Goal: Task Accomplishment & Management: Manage account settings

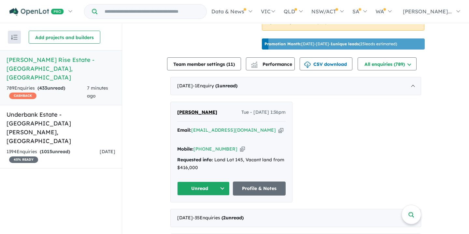
scroll to position [210, 0]
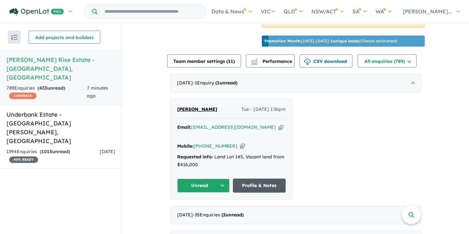
click at [253, 178] on link "Profile & Notes" at bounding box center [259, 185] width 53 height 14
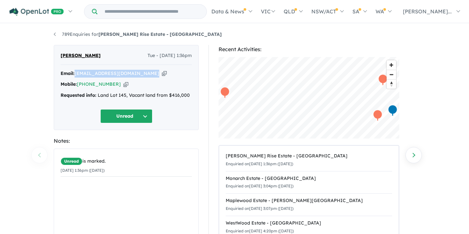
drag, startPoint x: 76, startPoint y: 74, endPoint x: 135, endPoint y: 78, distance: 59.4
click at [135, 78] on div "Email: justinedescallar@gmail.com Copied! Mobile: +61 452 419 205 Copied! Reque…" at bounding box center [126, 86] width 131 height 33
copy div "justinedescallar@gmail.com Copied!"
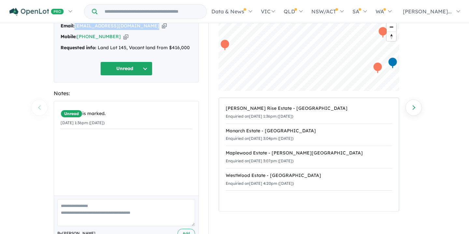
scroll to position [69, 0]
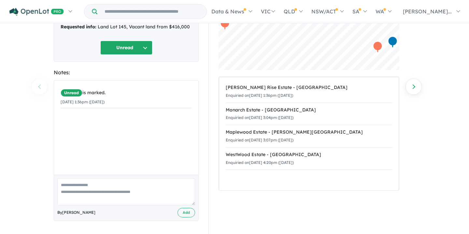
click at [63, 186] on textarea at bounding box center [126, 191] width 138 height 27
paste textarea "**********"
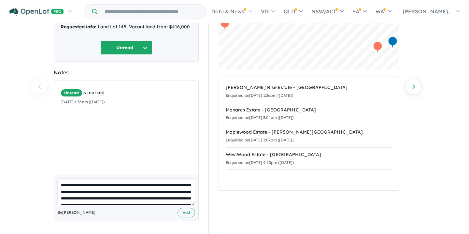
scroll to position [76, 0]
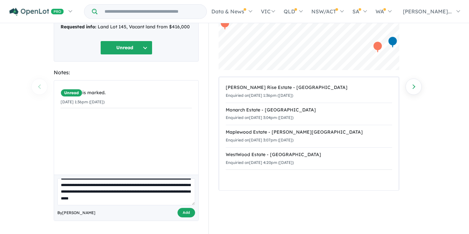
type textarea "**********"
click at [187, 213] on button "Add" at bounding box center [186, 212] width 18 height 9
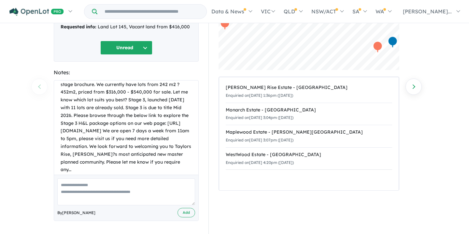
scroll to position [0, 0]
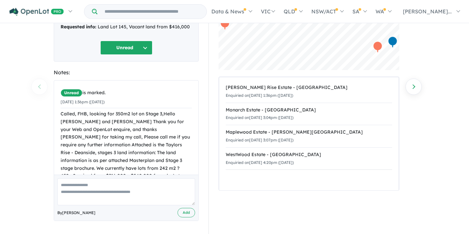
click at [145, 48] on button "Unread" at bounding box center [126, 48] width 52 height 14
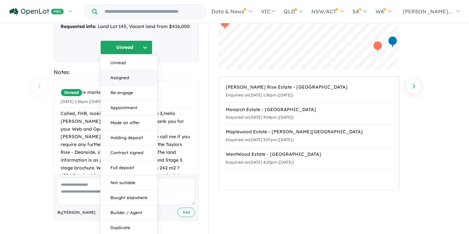
click at [112, 78] on button "Assigned" at bounding box center [129, 77] width 57 height 15
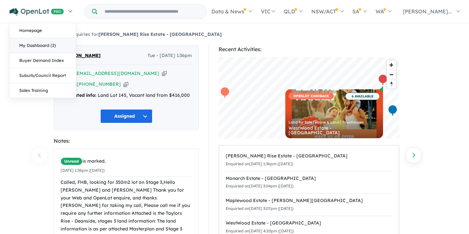
click at [29, 45] on link "My Dashboard (2)" at bounding box center [42, 45] width 66 height 15
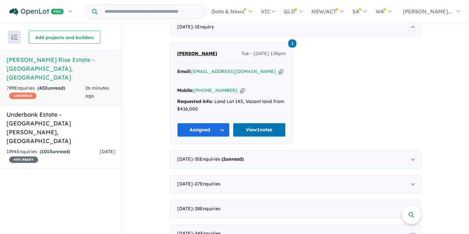
scroll to position [268, 0]
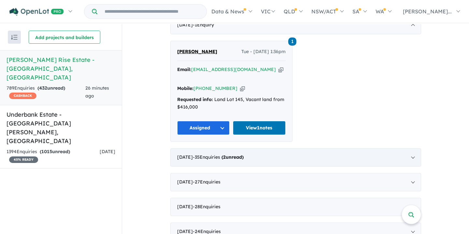
click at [230, 154] on span "- 35 Enquir ies ( 2 unread)" at bounding box center [218, 157] width 51 height 6
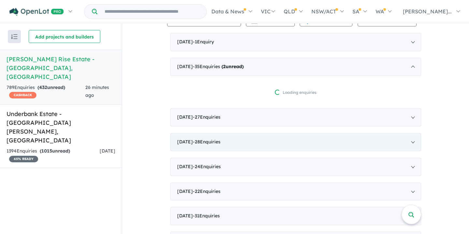
scroll to position [247, 0]
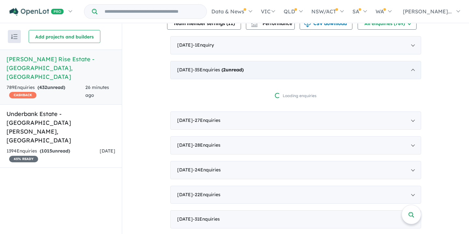
click at [234, 67] on strong "( 2 unread)" at bounding box center [232, 70] width 22 height 6
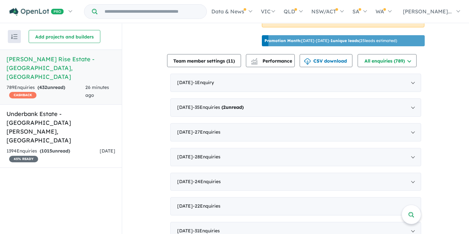
scroll to position [219, 0]
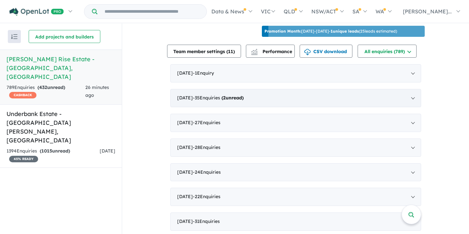
click at [243, 95] on strong "( 2 unread)" at bounding box center [232, 98] width 22 height 6
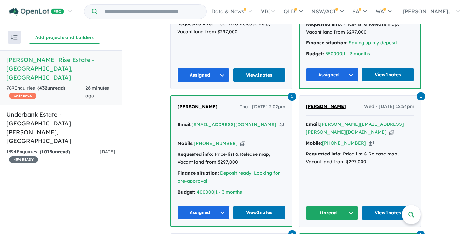
scroll to position [626, 0]
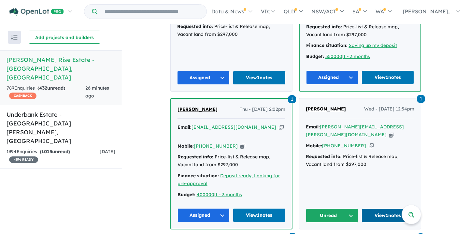
click at [383, 208] on link "View 1 notes" at bounding box center [387, 215] width 53 height 14
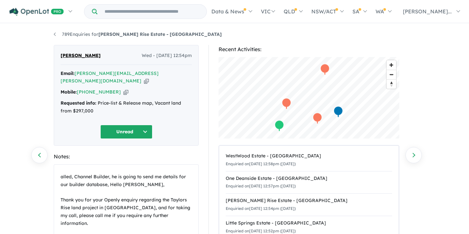
scroll to position [46, 0]
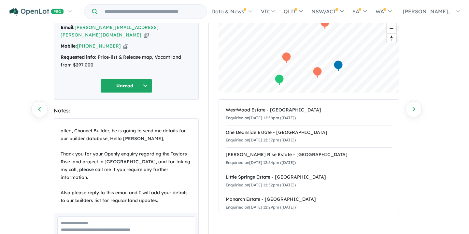
click at [145, 79] on button "Unread" at bounding box center [126, 86] width 52 height 14
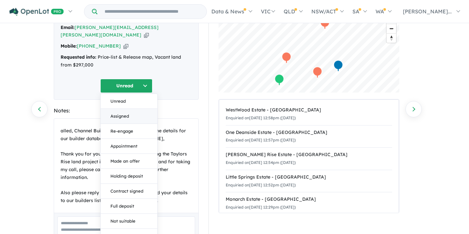
click at [121, 109] on button "Assigned" at bounding box center [129, 116] width 57 height 15
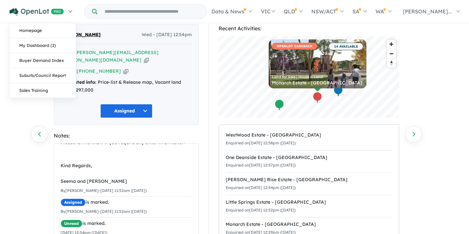
scroll to position [0, 0]
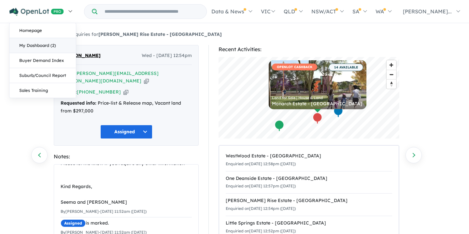
click at [33, 45] on link "My Dashboard (2)" at bounding box center [42, 45] width 66 height 15
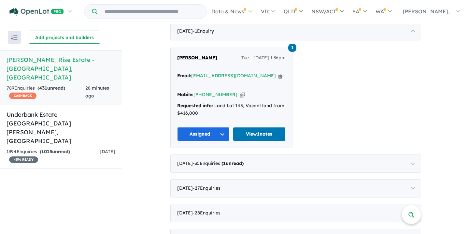
scroll to position [262, 0]
click at [244, 160] on strong "( 1 unread)" at bounding box center [232, 163] width 22 height 6
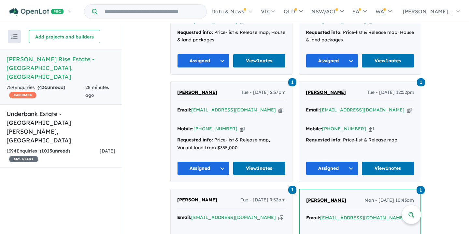
scroll to position [2115, 0]
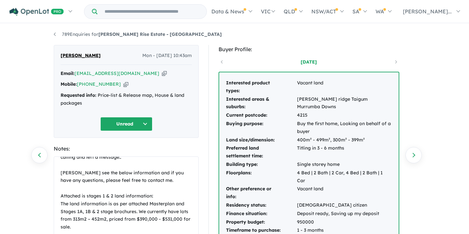
scroll to position [62, 0]
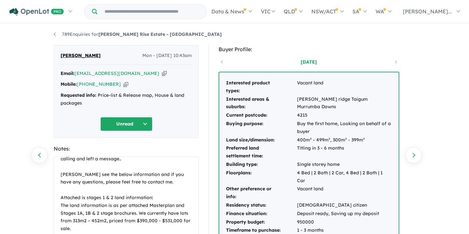
click at [144, 130] on button "Unread" at bounding box center [126, 124] width 52 height 14
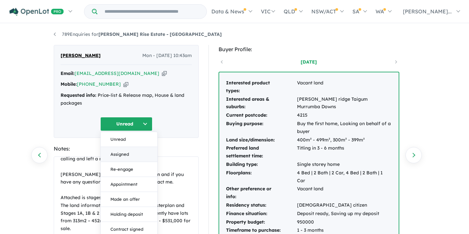
click at [119, 162] on button "Assigned" at bounding box center [129, 154] width 57 height 15
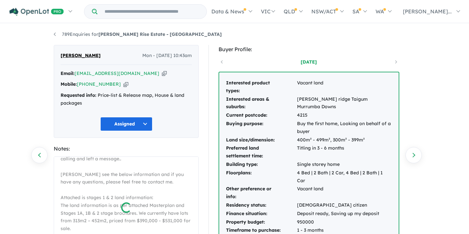
scroll to position [233, 0]
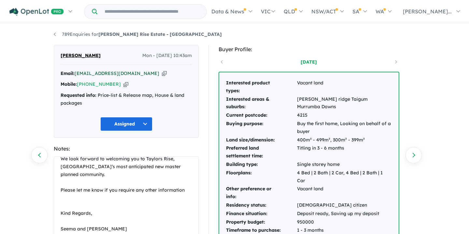
drag, startPoint x: 76, startPoint y: 75, endPoint x: 171, endPoint y: 76, distance: 95.4
click at [178, 76] on div "Email: jayde.shielsbaker@no1propertyguide.com.au Copied!" at bounding box center [126, 74] width 131 height 8
copy a%20Taylors%20Rise%20Estate%20-%20Deanside"] "jayde.shielsbaker@no1propertyguide.com.au"
